Goal: Transaction & Acquisition: Purchase product/service

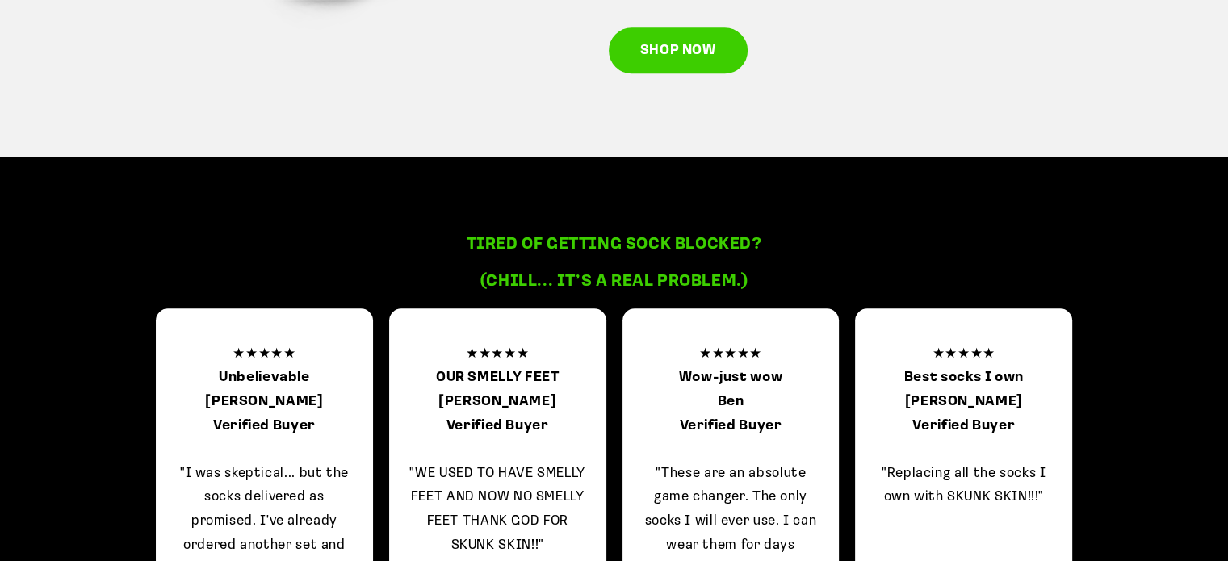
scroll to position [1454, 0]
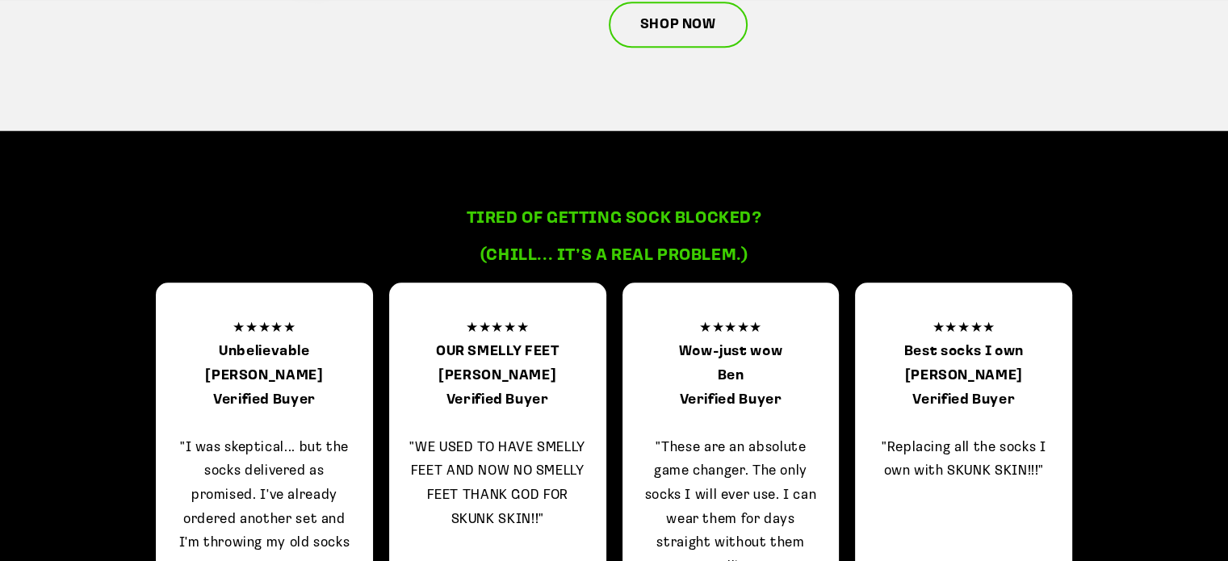
click at [720, 41] on link "SHOP NOW" at bounding box center [678, 25] width 139 height 47
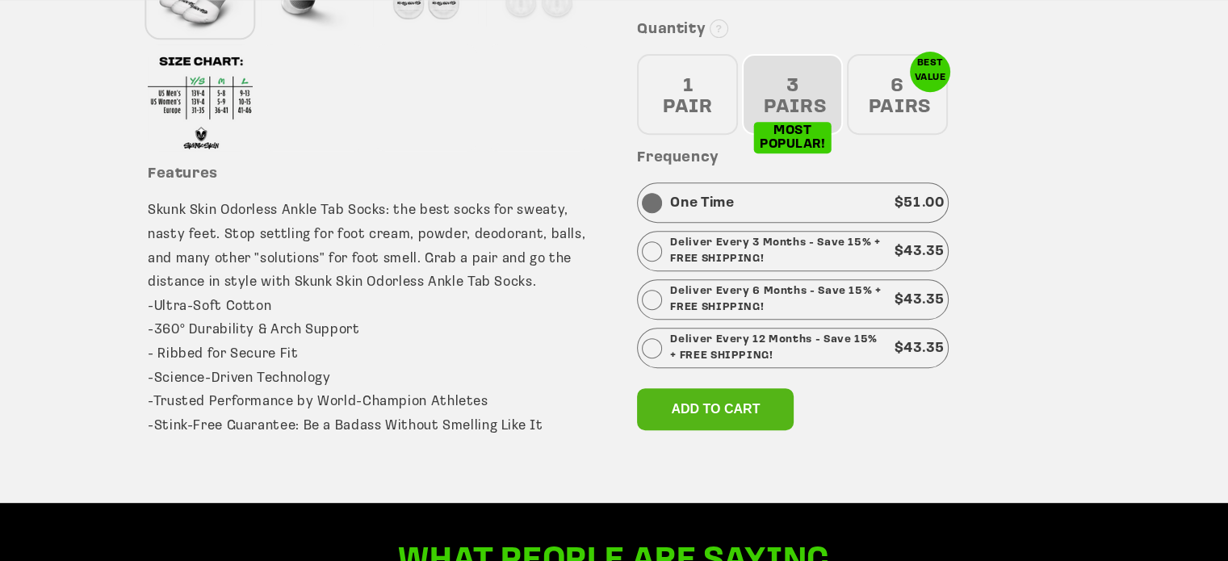
scroll to position [727, 0]
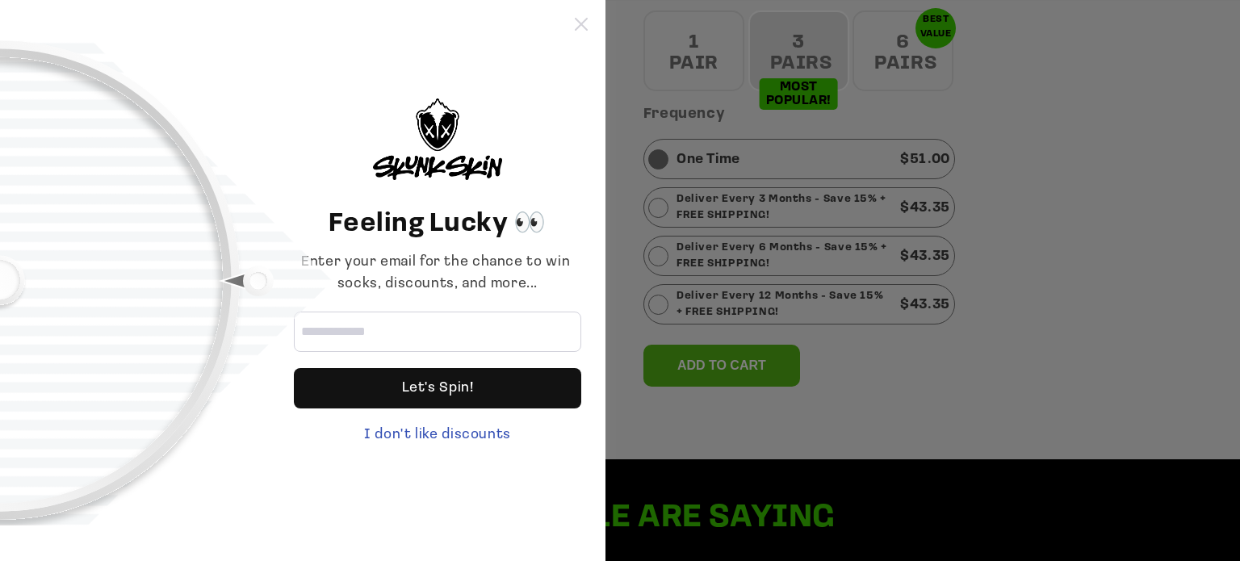
click at [577, 26] on icon at bounding box center [581, 24] width 13 height 13
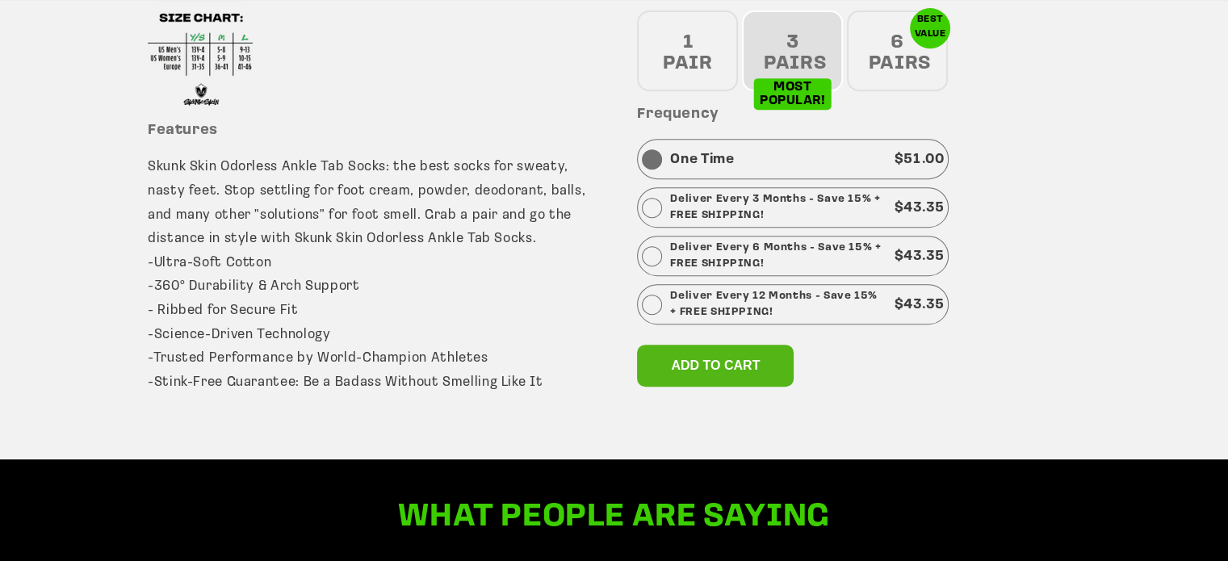
click at [895, 66] on div "6 PAIRS" at bounding box center [897, 50] width 101 height 81
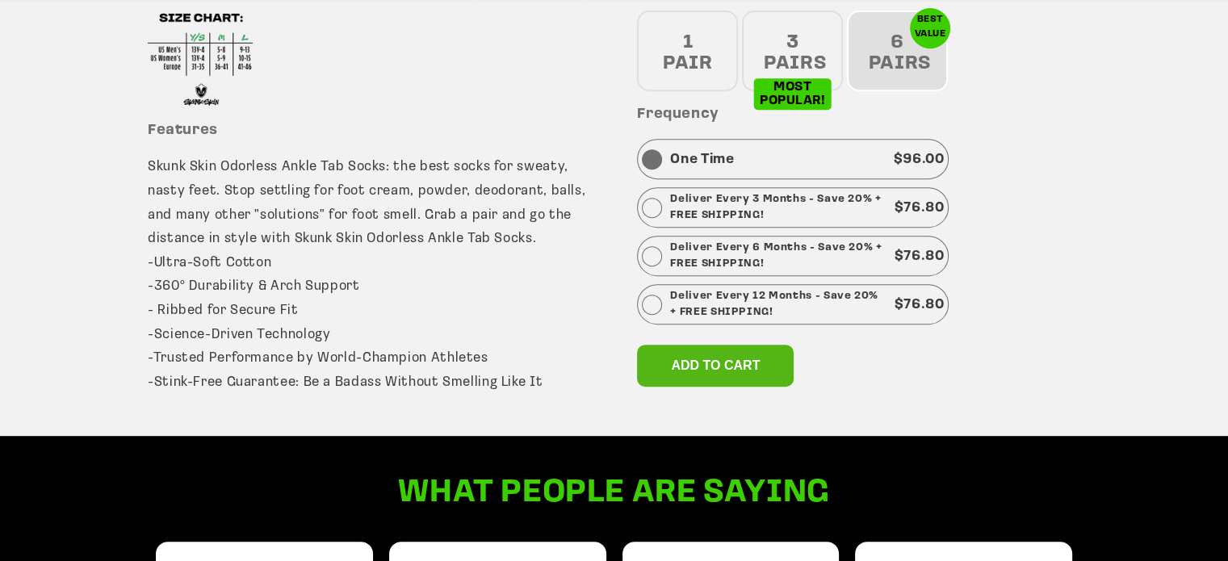
click at [652, 206] on div at bounding box center [652, 208] width 20 height 20
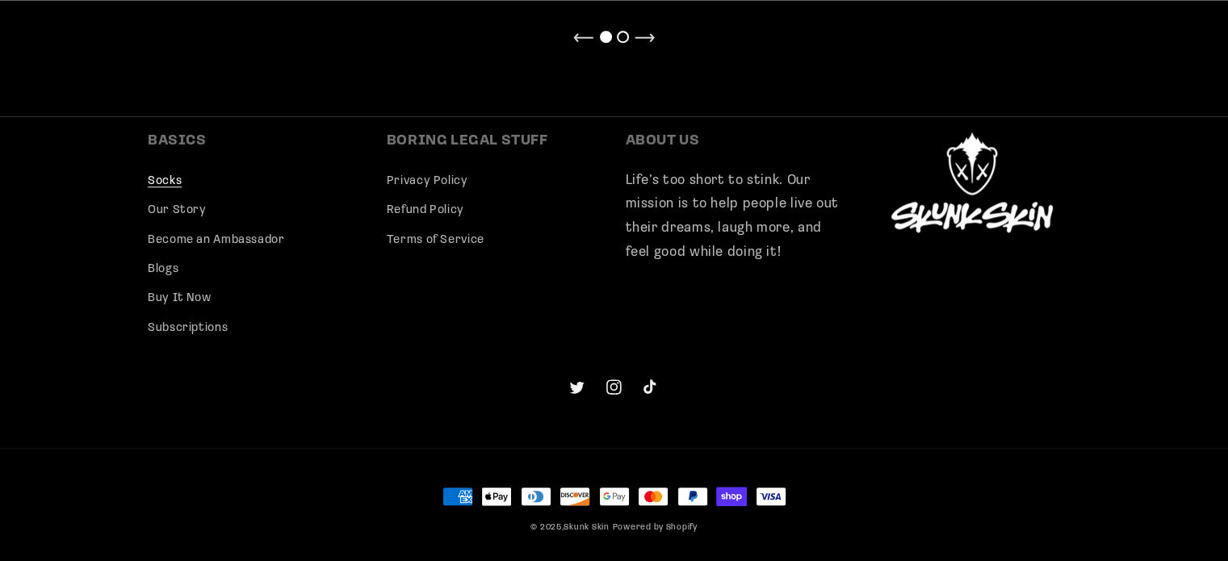
scroll to position [1626, 0]
